Goal: Information Seeking & Learning: Learn about a topic

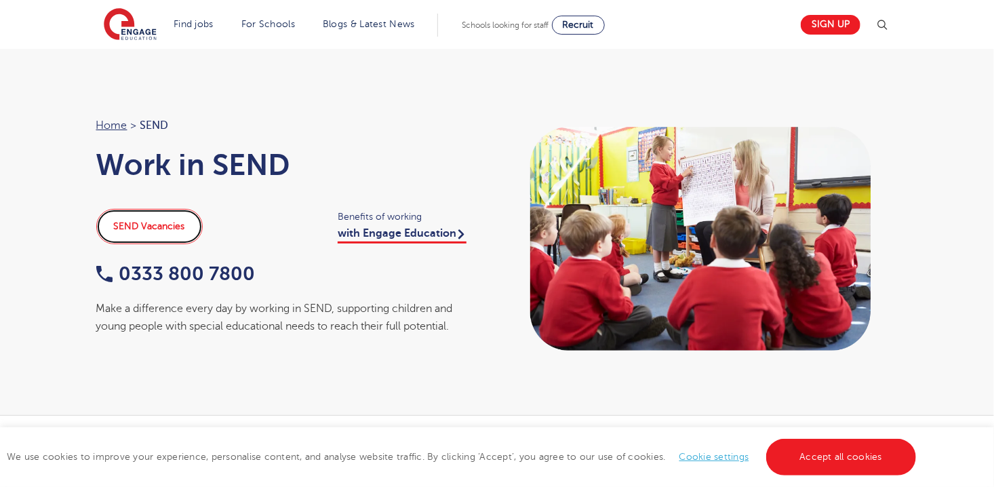
click at [171, 227] on link "SEND Vacancies" at bounding box center [149, 226] width 106 height 35
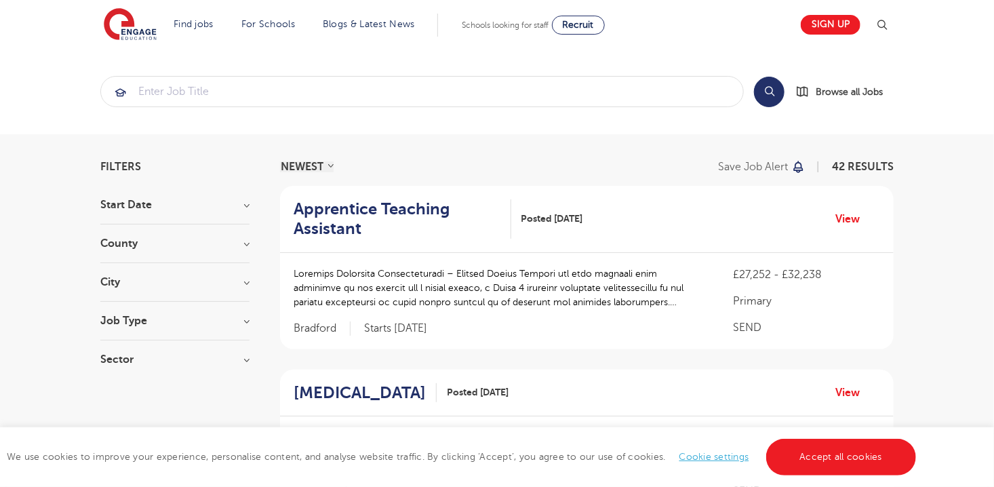
click at [247, 319] on h3 "Job Type" at bounding box center [174, 320] width 149 height 11
click at [121, 346] on label "Long Term 193" at bounding box center [160, 349] width 79 height 18
click at [121, 346] on input "Long Term 193" at bounding box center [125, 346] width 9 height 9
checkbox input "true"
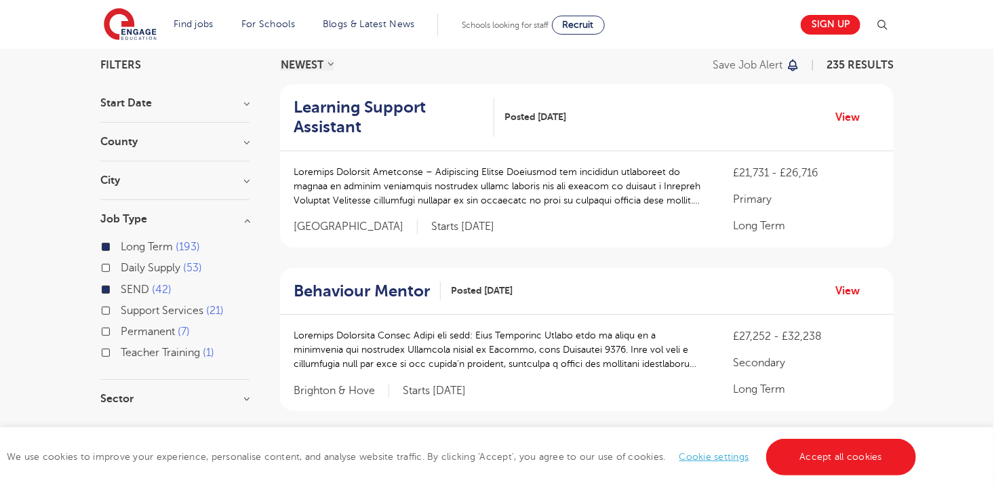
scroll to position [108, 0]
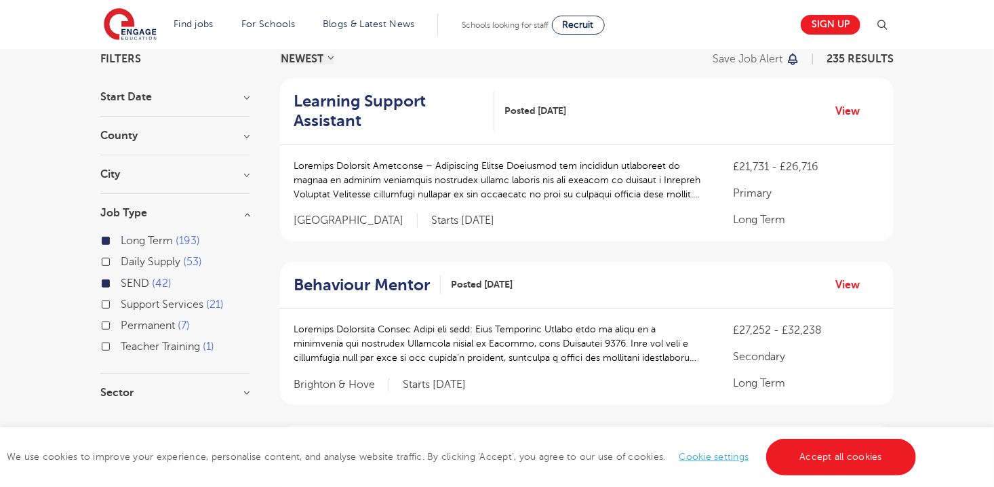
click at [121, 324] on label "Permanent 7" at bounding box center [155, 326] width 69 height 18
click at [121, 324] on input "Permanent 7" at bounding box center [125, 323] width 9 height 9
checkbox input "true"
click at [244, 389] on h3 "Sector" at bounding box center [174, 392] width 149 height 11
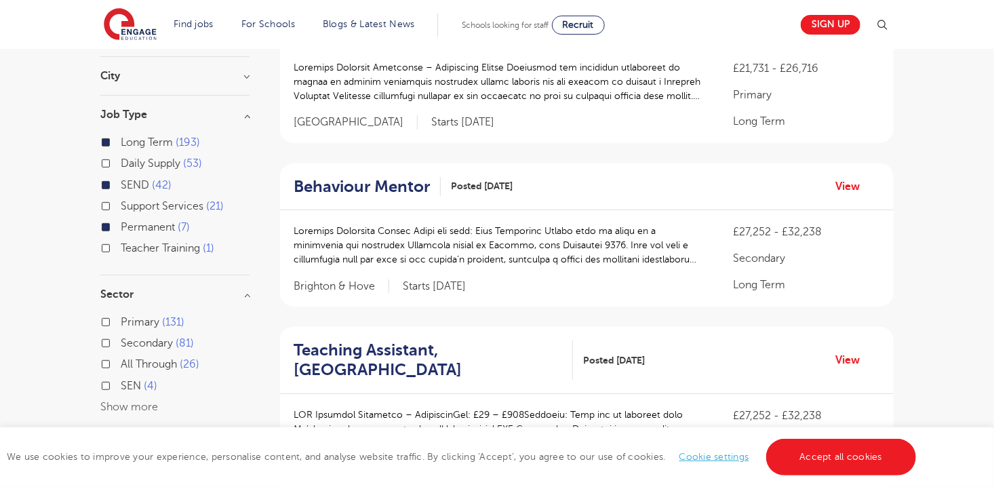
scroll to position [224, 0]
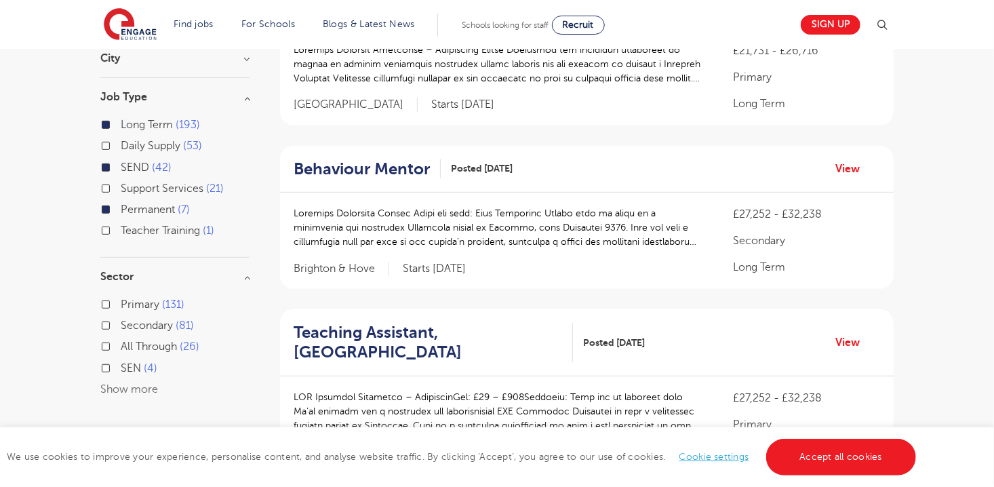
click at [121, 344] on label "All Through 26" at bounding box center [160, 347] width 79 height 18
click at [121, 344] on input "All Through 26" at bounding box center [125, 344] width 9 height 9
checkbox input "true"
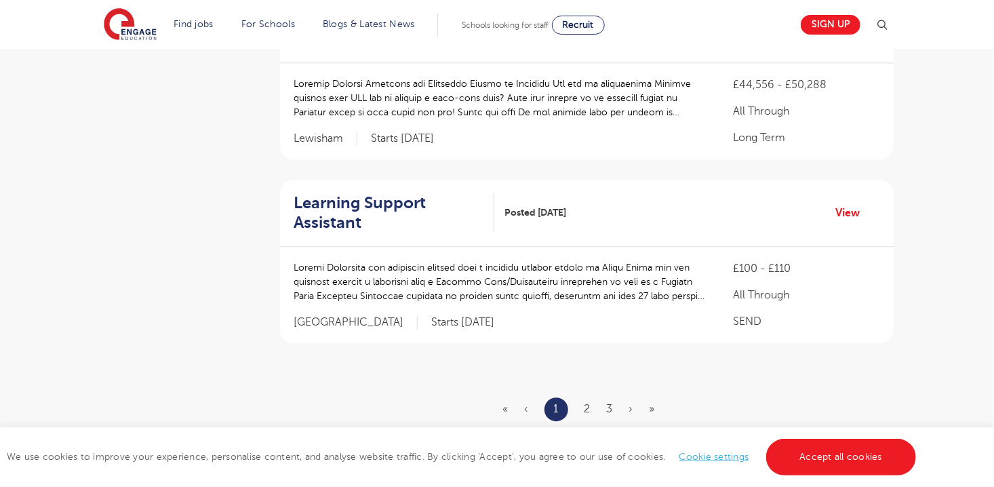
scroll to position [1621, 0]
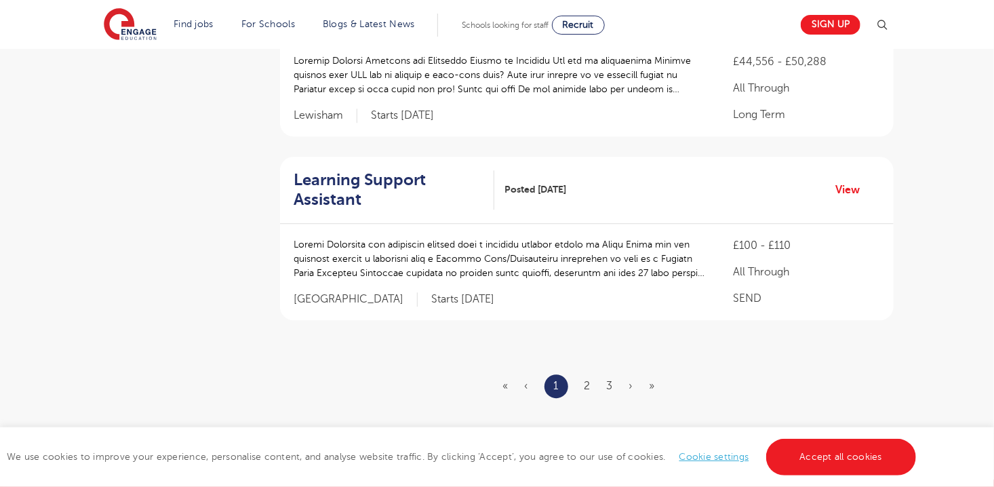
click at [590, 384] on ul "« ‹ 1 2 3 › »" at bounding box center [587, 386] width 168 height 24
click at [828, 453] on link "Accept all cookies" at bounding box center [841, 457] width 150 height 37
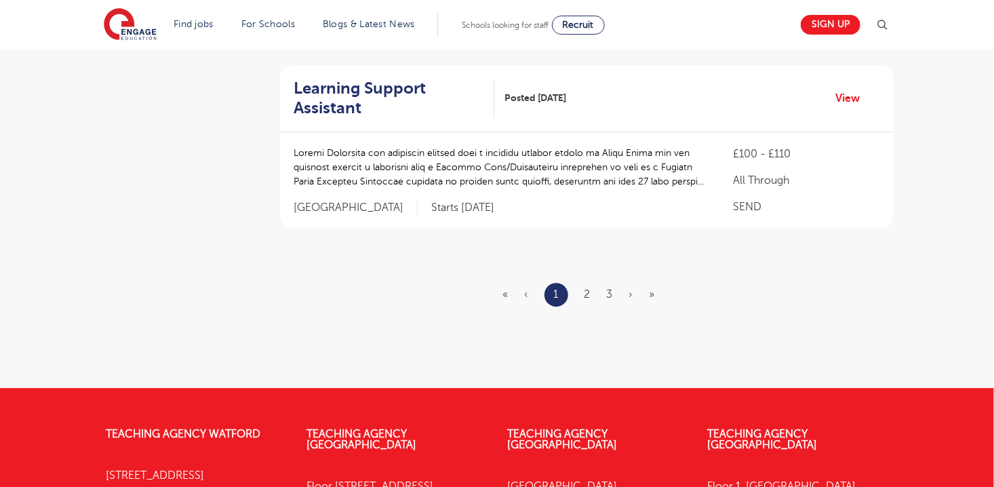
scroll to position [1730, 0]
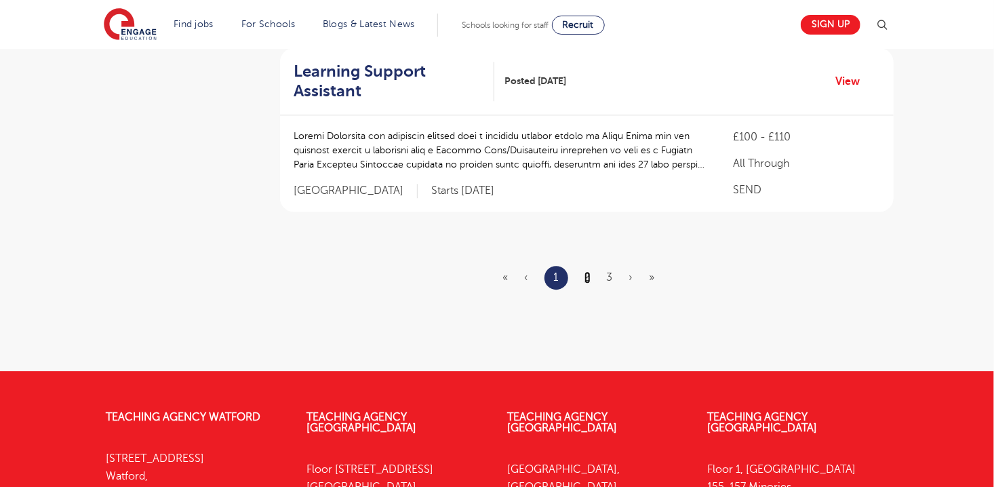
click at [587, 272] on link "2" at bounding box center [587, 277] width 6 height 12
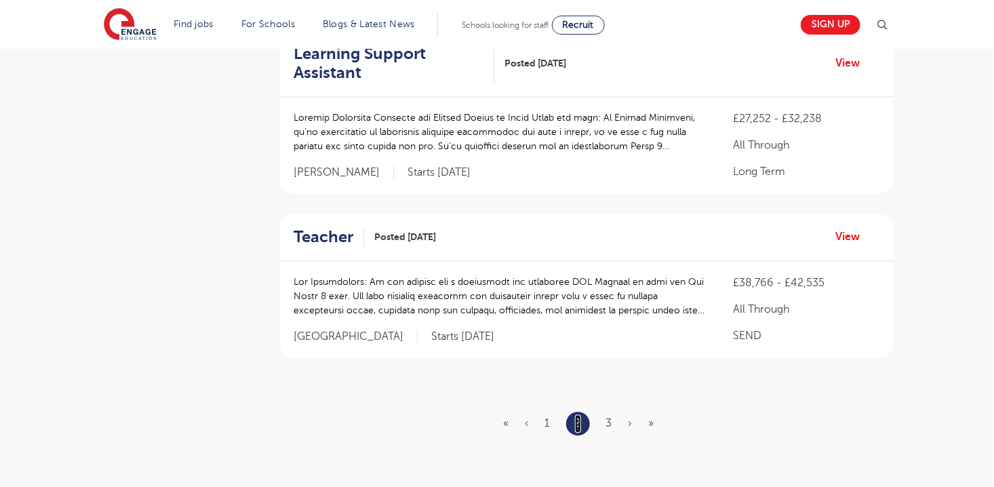
scroll to position [1570, 0]
